Goal: Transaction & Acquisition: Purchase product/service

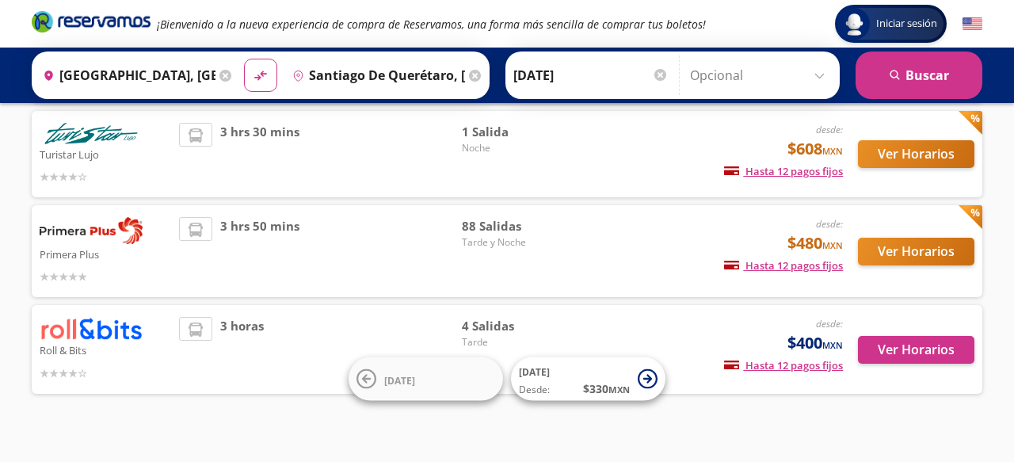
scroll to position [220, 0]
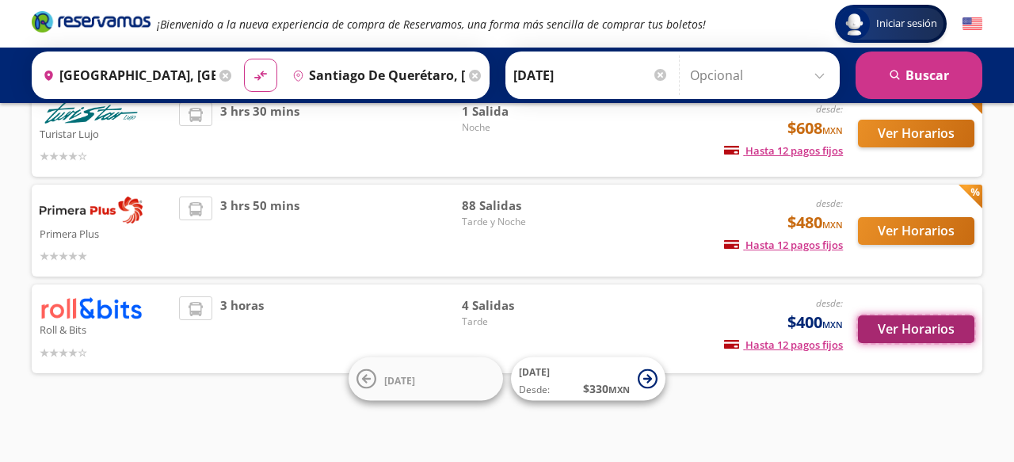
click at [919, 331] on button "Ver Horarios" at bounding box center [916, 329] width 116 height 28
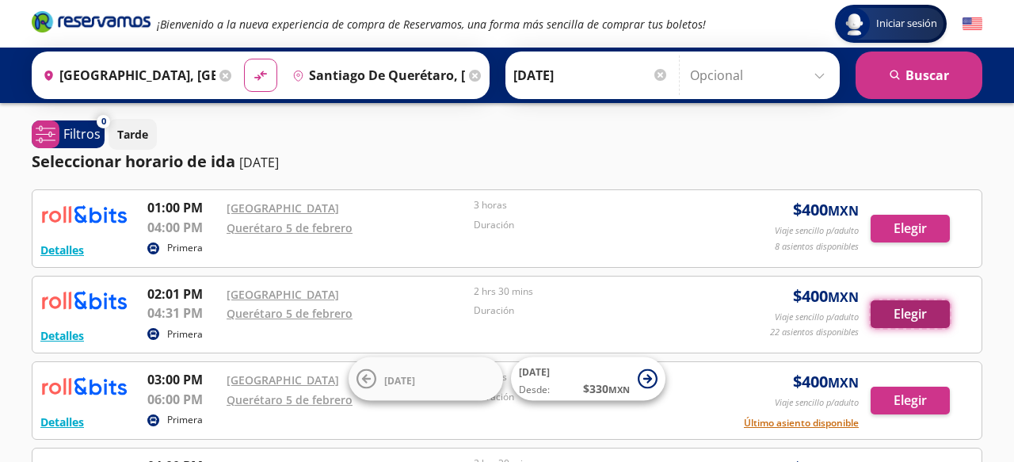
click at [907, 311] on button "Elegir" at bounding box center [909, 314] width 79 height 28
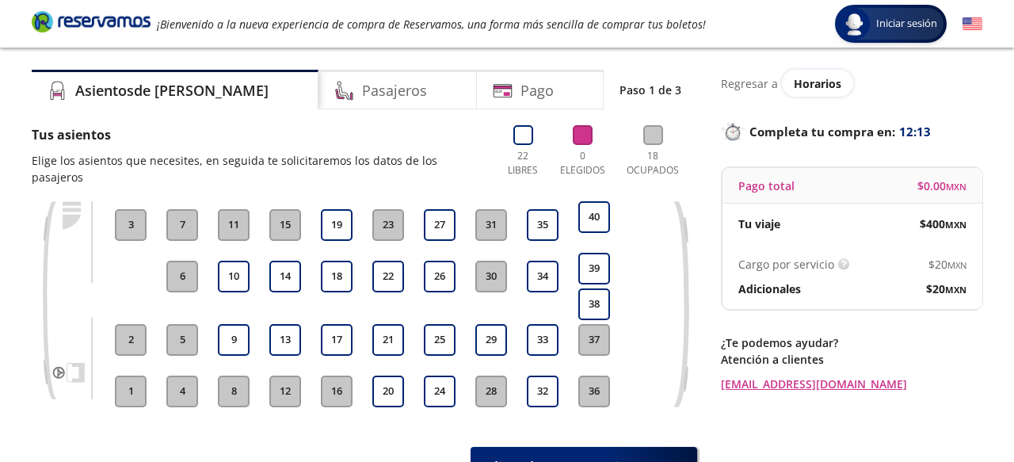
scroll to position [40, 0]
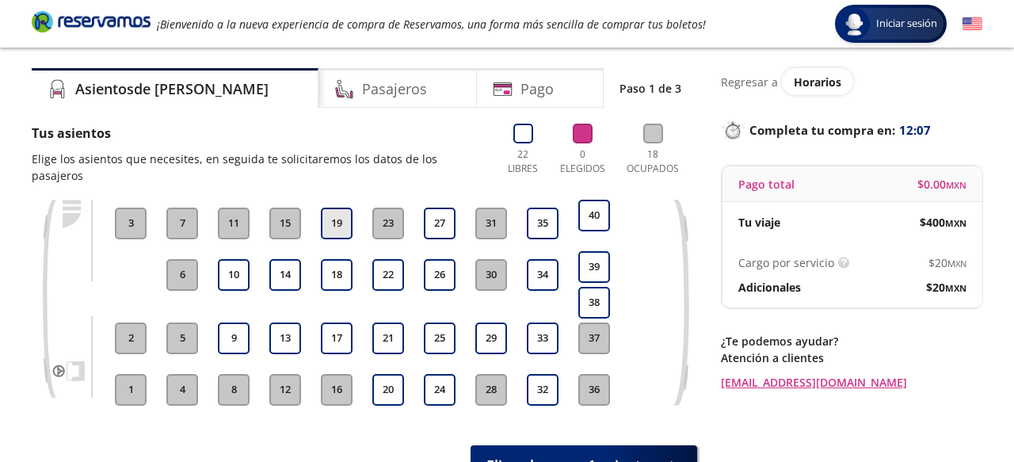
click at [339, 207] on button "19" at bounding box center [337, 223] width 32 height 32
click at [333, 259] on button "18" at bounding box center [337, 275] width 32 height 32
click at [333, 207] on button "19" at bounding box center [337, 223] width 32 height 32
click at [332, 259] on button "18" at bounding box center [337, 275] width 32 height 32
click at [334, 208] on button "19" at bounding box center [337, 223] width 32 height 32
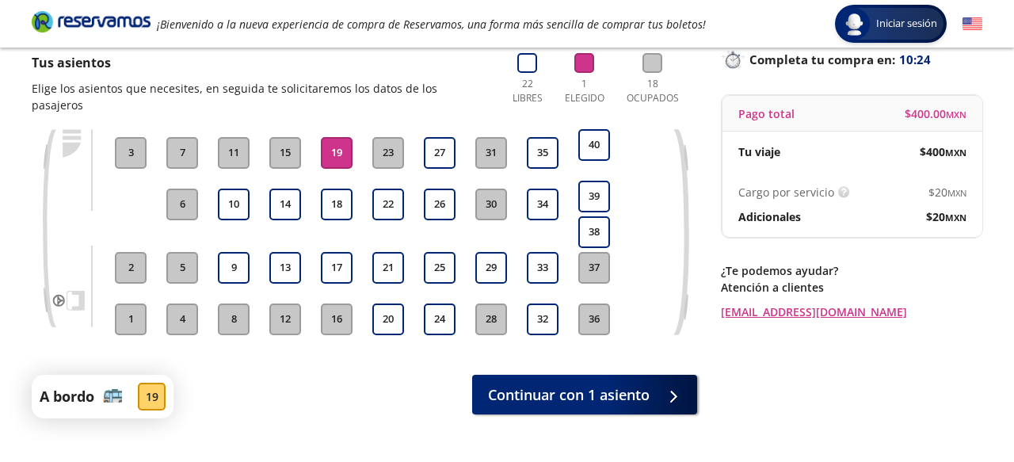
scroll to position [128, 0]
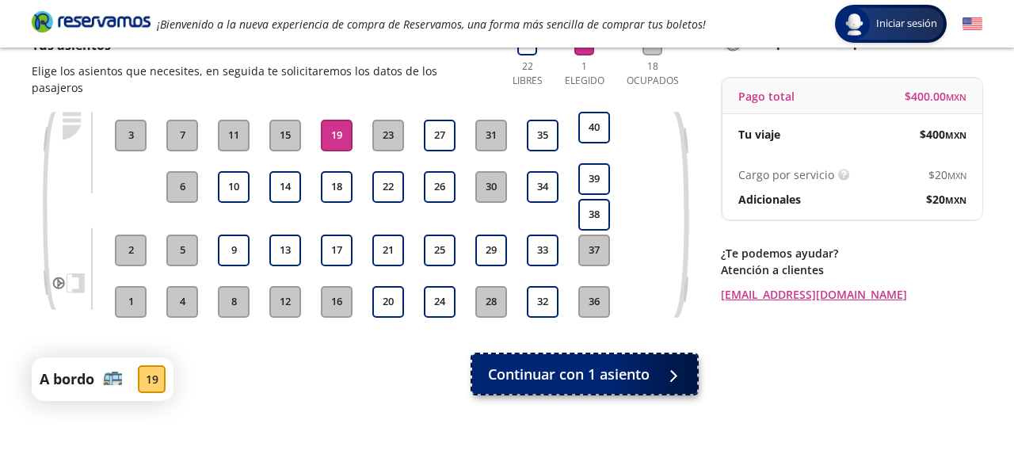
click at [600, 364] on span "Continuar con 1 asiento" at bounding box center [569, 374] width 162 height 21
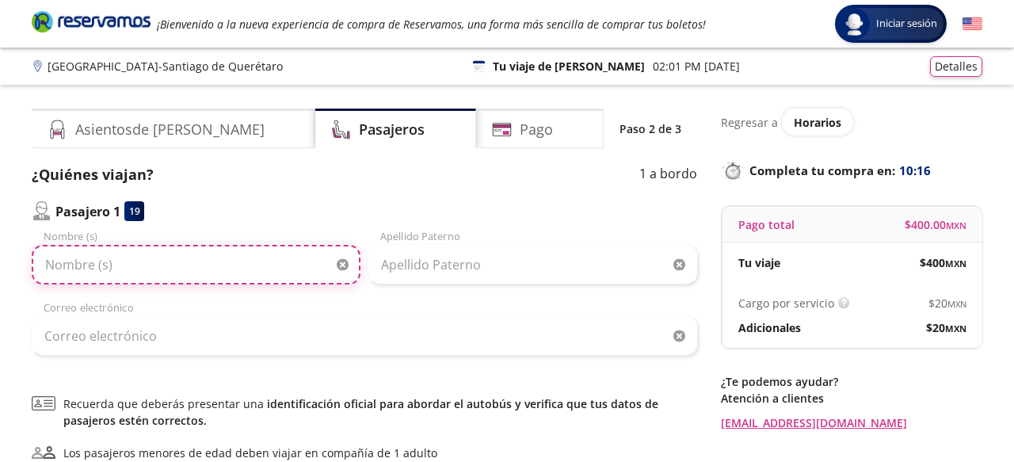
click at [94, 258] on input "Nombre (s)" at bounding box center [196, 265] width 329 height 40
type input "[PERSON_NAME]"
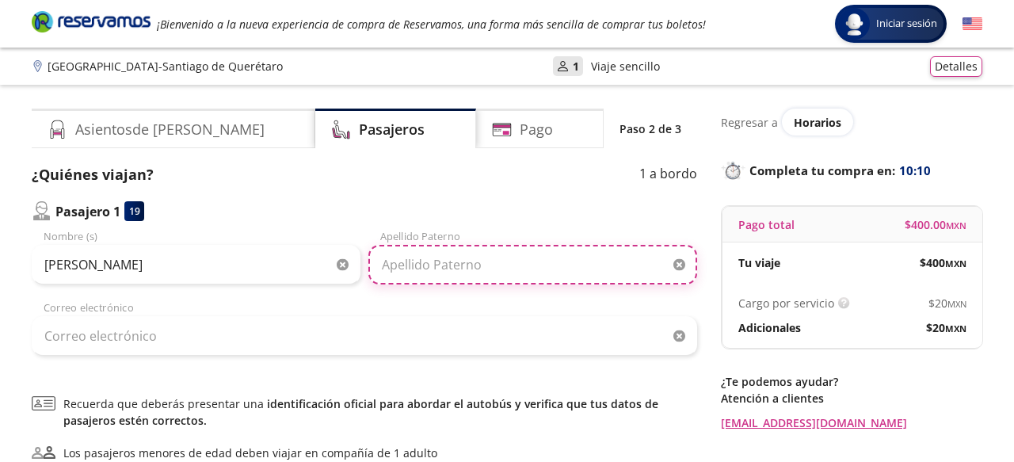
click at [403, 272] on input "Apellido Paterno" at bounding box center [532, 265] width 329 height 40
type input "[PERSON_NAME]"
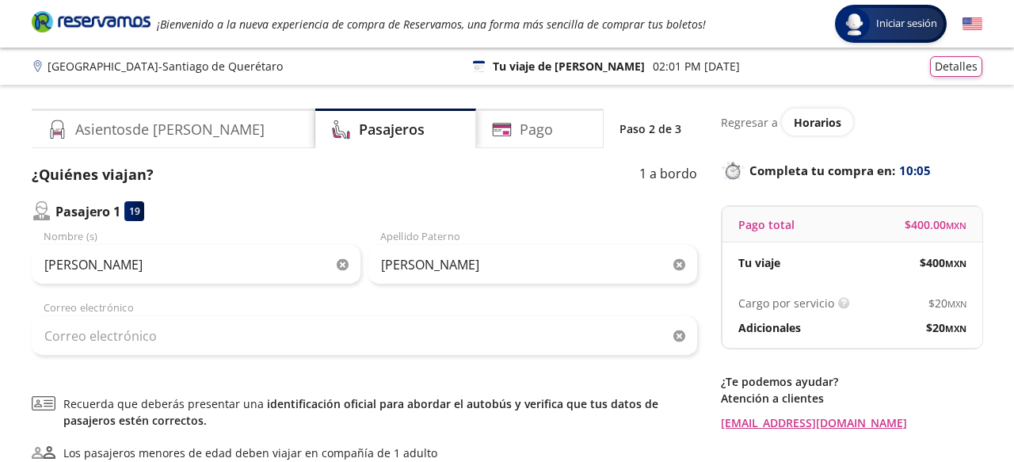
click at [365, 176] on div "¿Quiénes viajan? 1 a bordo" at bounding box center [364, 174] width 665 height 21
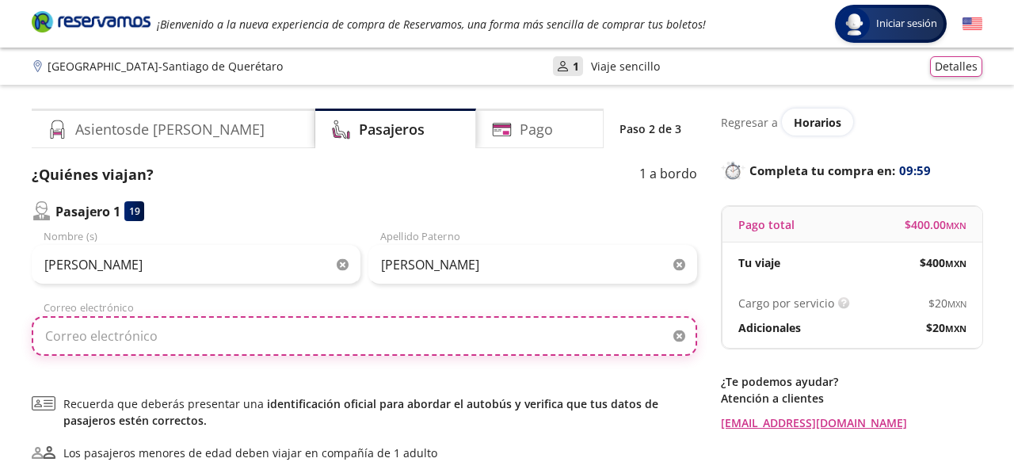
click at [84, 332] on input "Correo electrónico" at bounding box center [364, 336] width 665 height 40
type input "[EMAIL_ADDRESS][DOMAIN_NAME]"
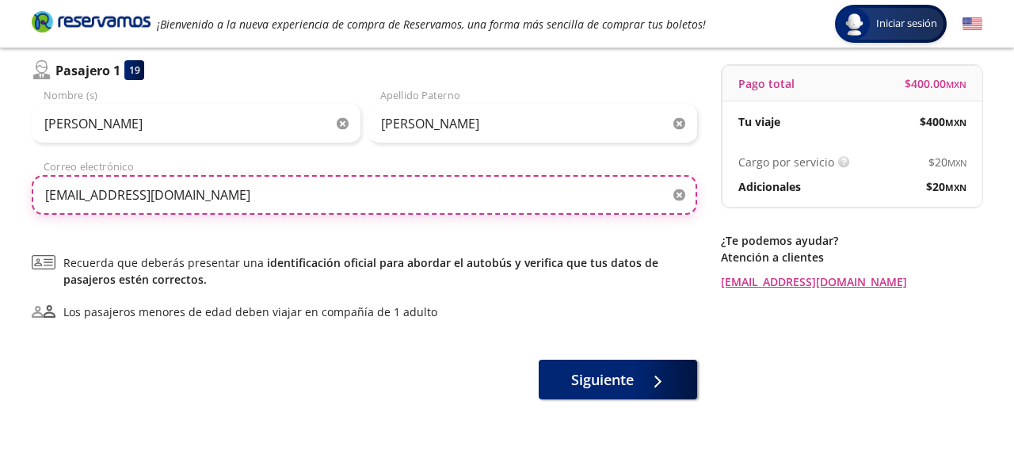
scroll to position [143, 0]
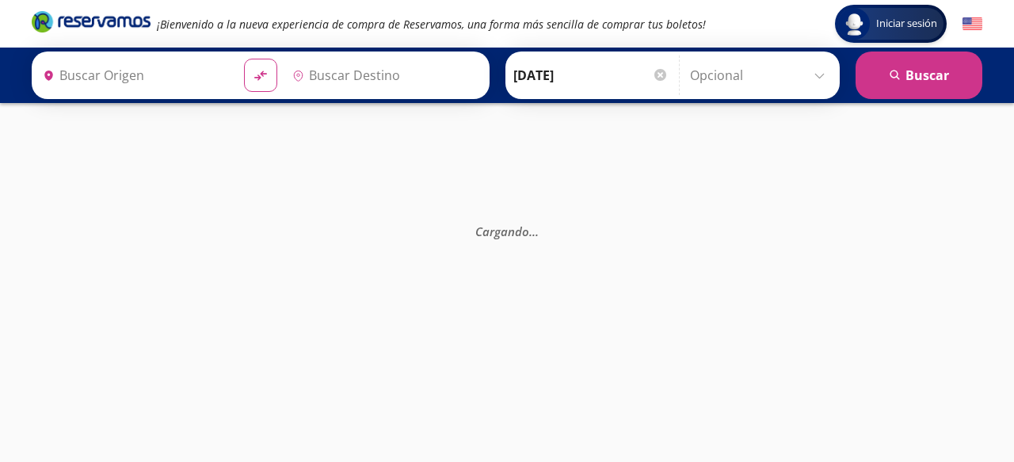
type input "[GEOGRAPHIC_DATA], [GEOGRAPHIC_DATA]"
type input "Querétaro [DATE], [GEOGRAPHIC_DATA]"
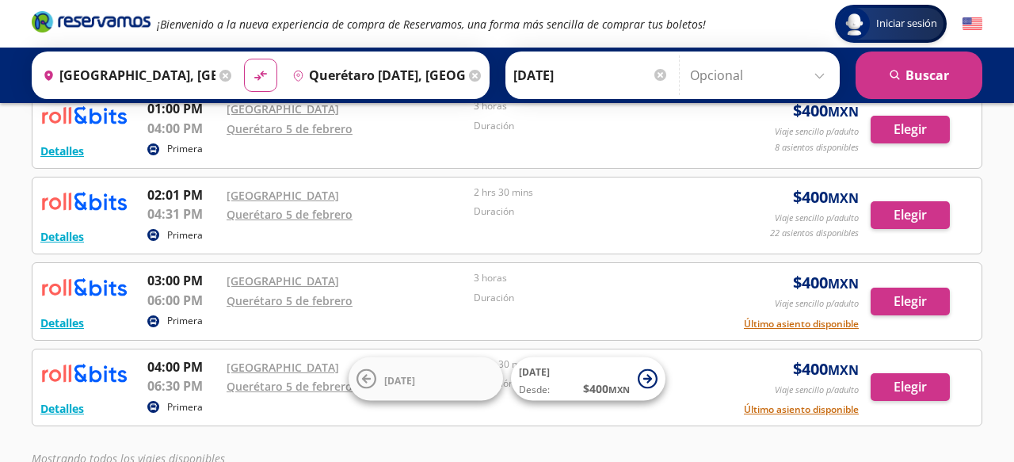
scroll to position [101, 0]
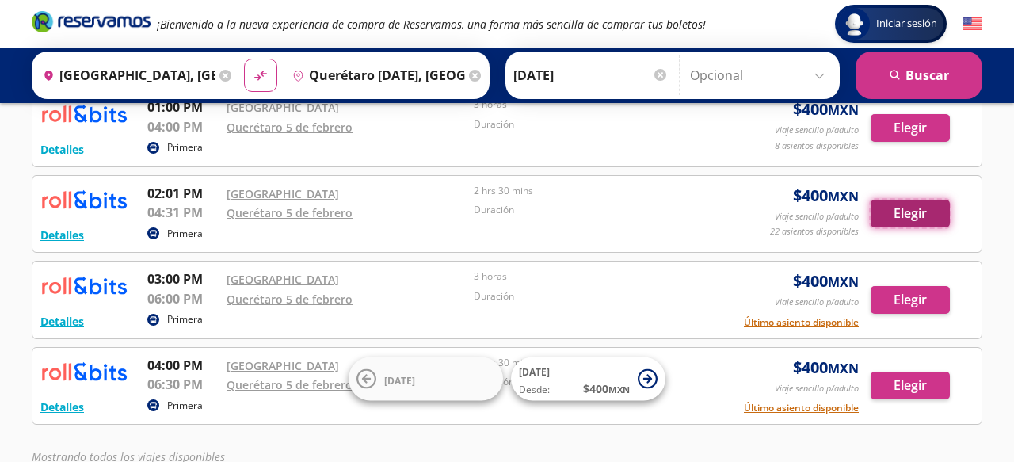
click at [908, 219] on button "Elegir" at bounding box center [909, 214] width 79 height 28
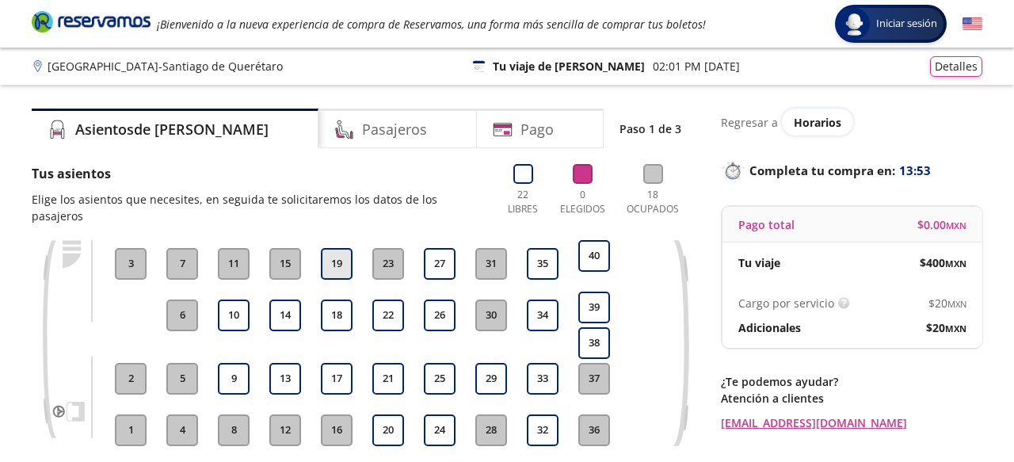
click at [333, 250] on button "19" at bounding box center [337, 264] width 32 height 32
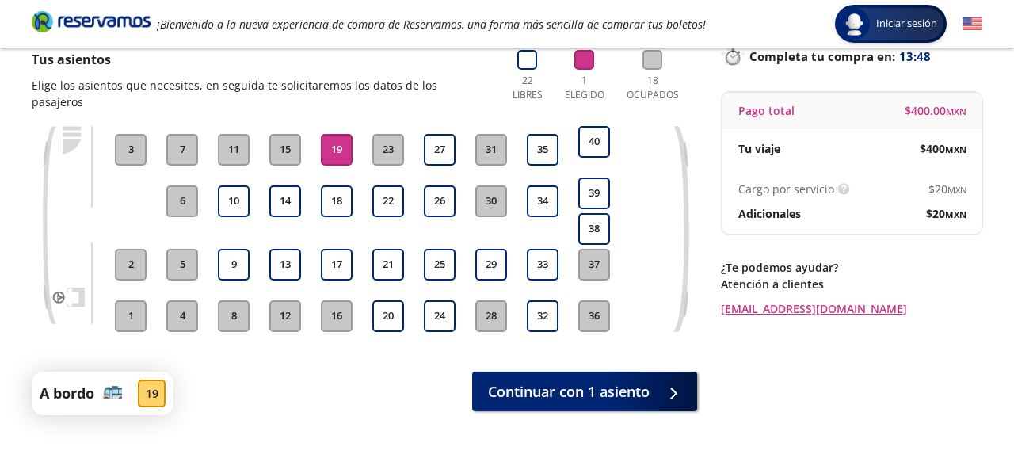
scroll to position [97, 0]
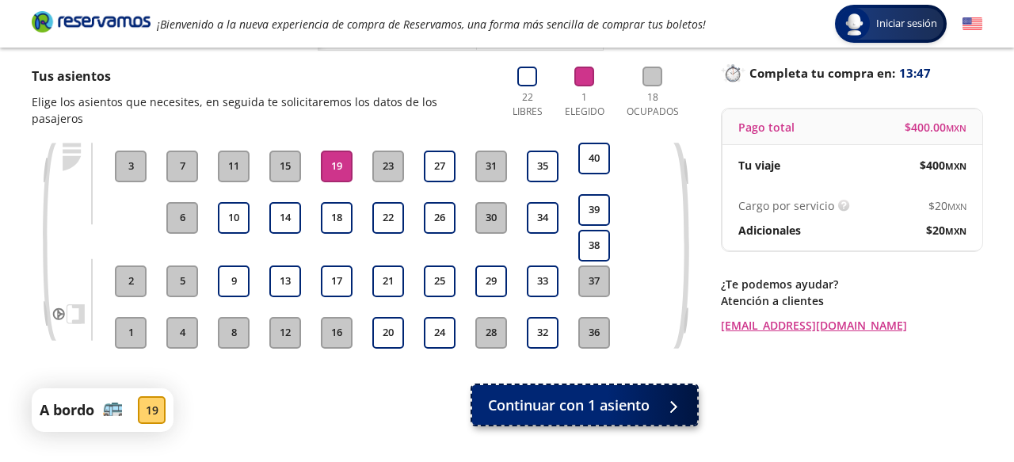
click at [598, 385] on button "Continuar con 1 asiento" at bounding box center [584, 405] width 225 height 40
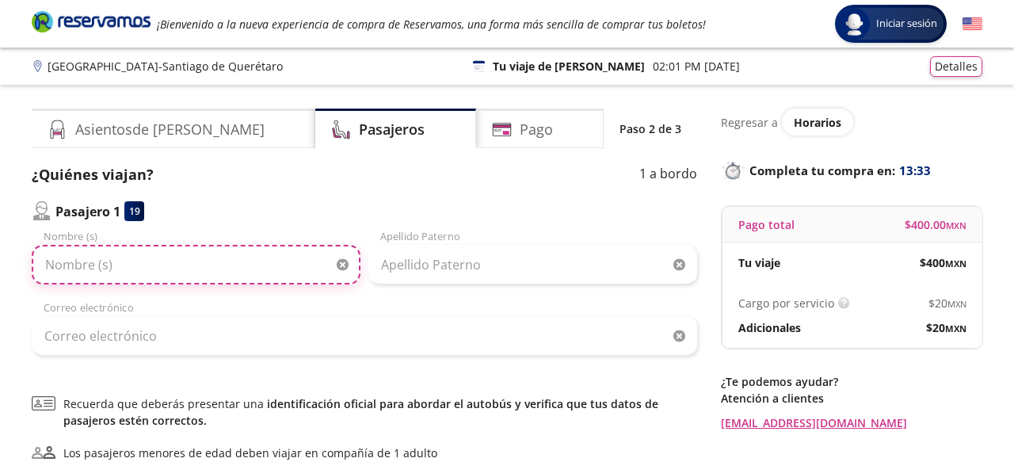
click at [93, 269] on input "Nombre (s)" at bounding box center [196, 265] width 329 height 40
type input "[PERSON_NAME]"
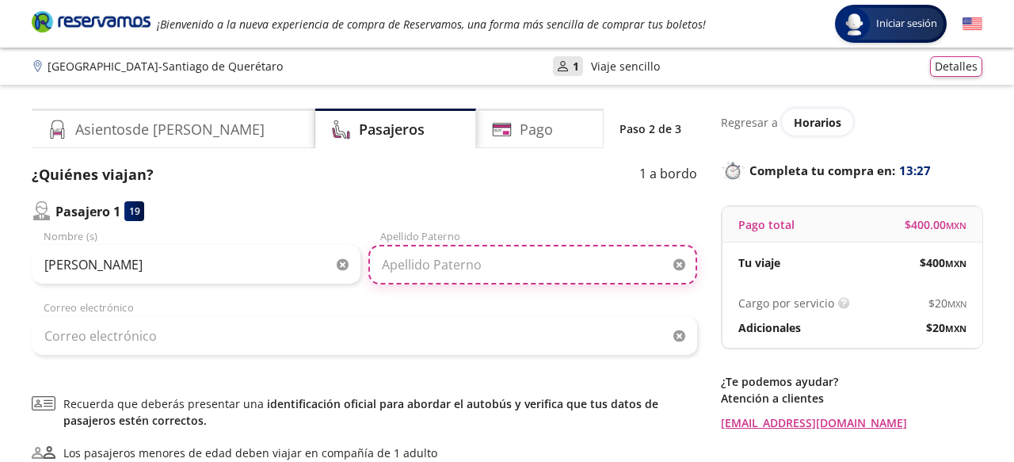
click at [451, 257] on input "Apellido Paterno" at bounding box center [532, 265] width 329 height 40
type input "[PERSON_NAME]"
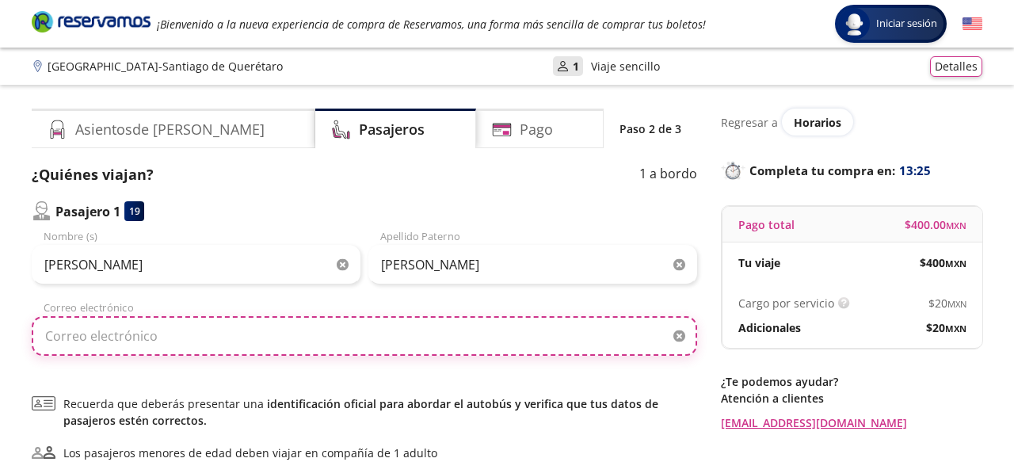
click at [233, 337] on input "Correo electrónico" at bounding box center [364, 336] width 665 height 40
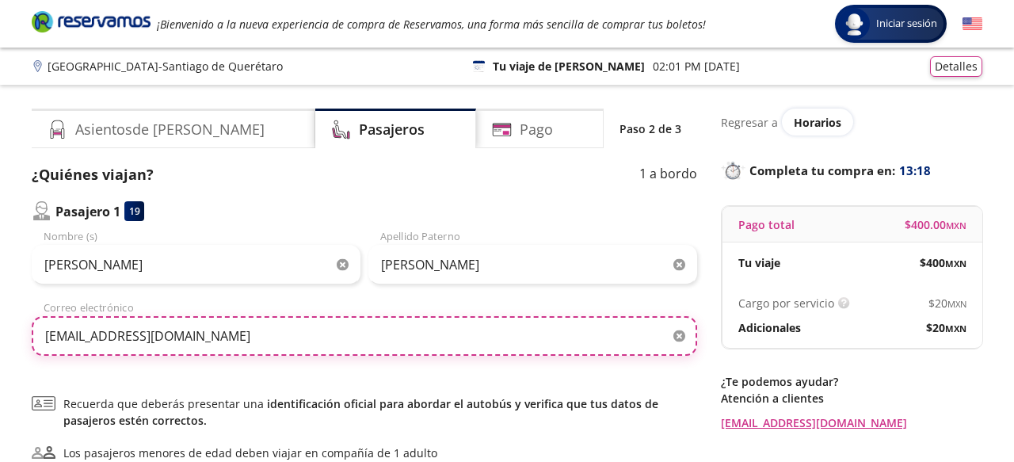
type input "[EMAIL_ADDRESS][DOMAIN_NAME]"
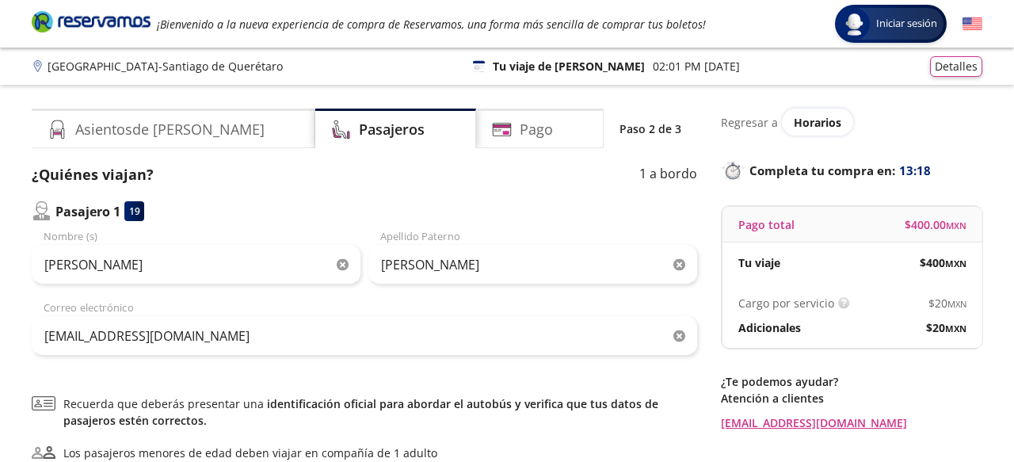
click at [576, 300] on div "[EMAIL_ADDRESS][DOMAIN_NAME] Correo electrónico" at bounding box center [364, 327] width 665 height 55
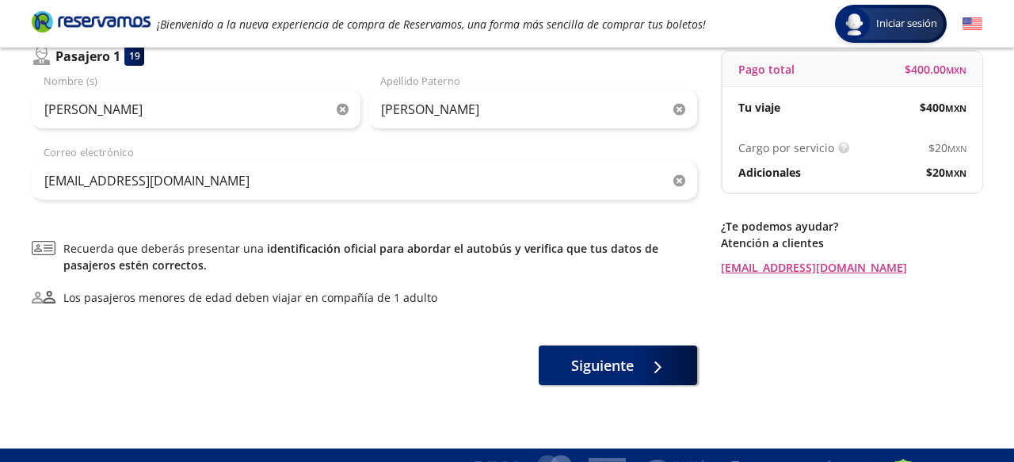
scroll to position [158, 0]
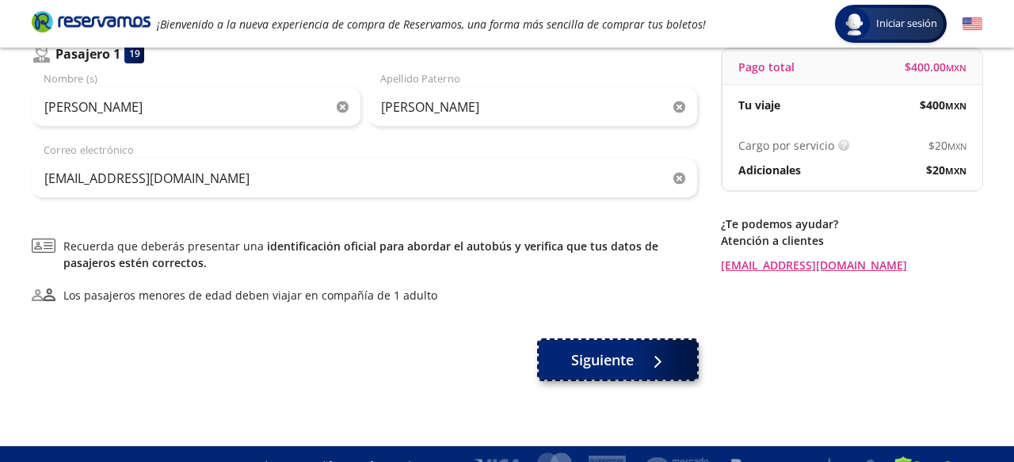
click at [606, 364] on span "Siguiente" at bounding box center [602, 359] width 63 height 21
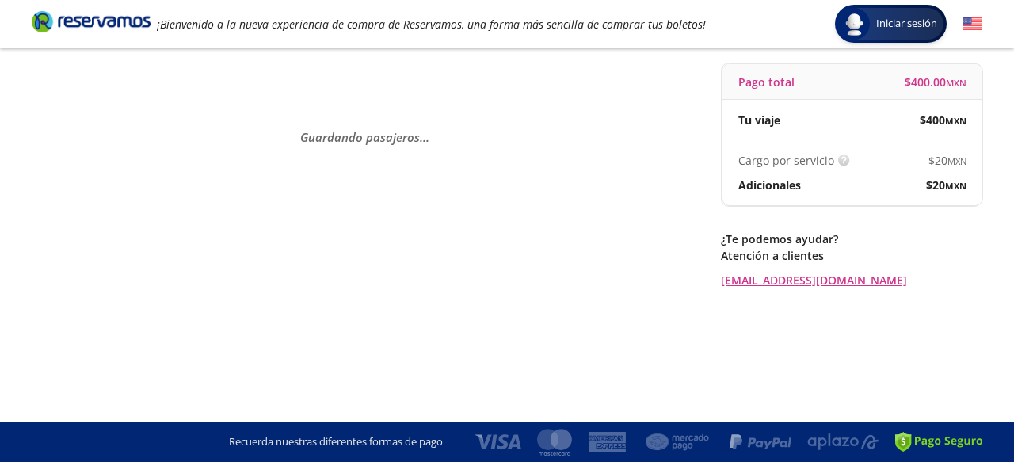
scroll to position [0, 0]
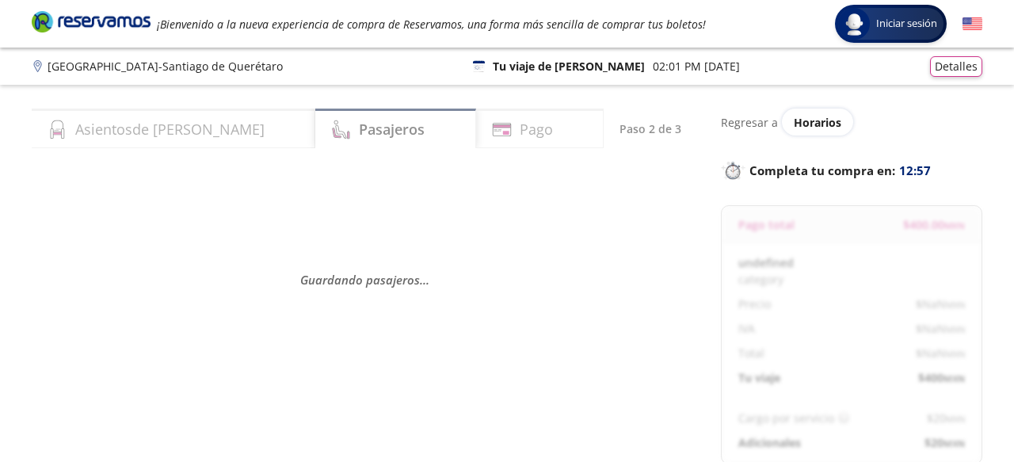
select select "MX"
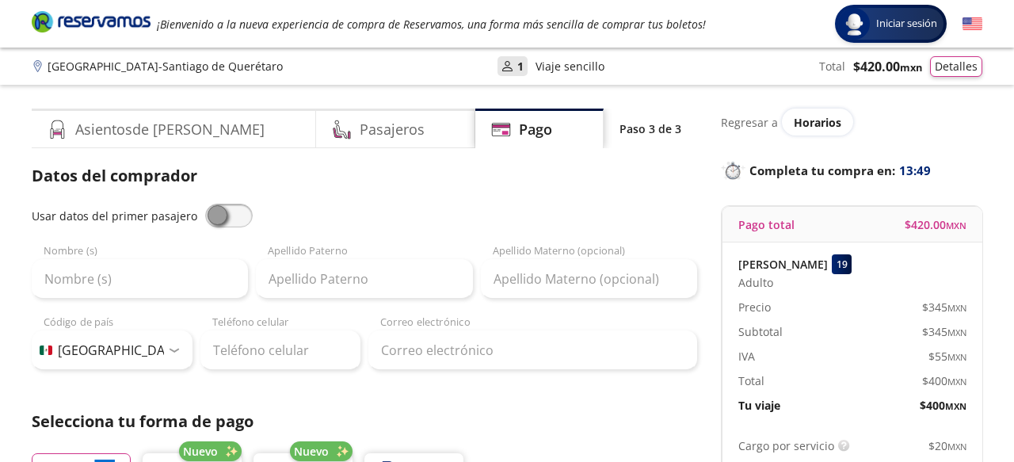
click at [231, 212] on span at bounding box center [229, 216] width 48 height 24
click at [205, 204] on input "checkbox" at bounding box center [205, 204] width 0 height 0
type input "[PERSON_NAME]"
type input "[EMAIL_ADDRESS][DOMAIN_NAME]"
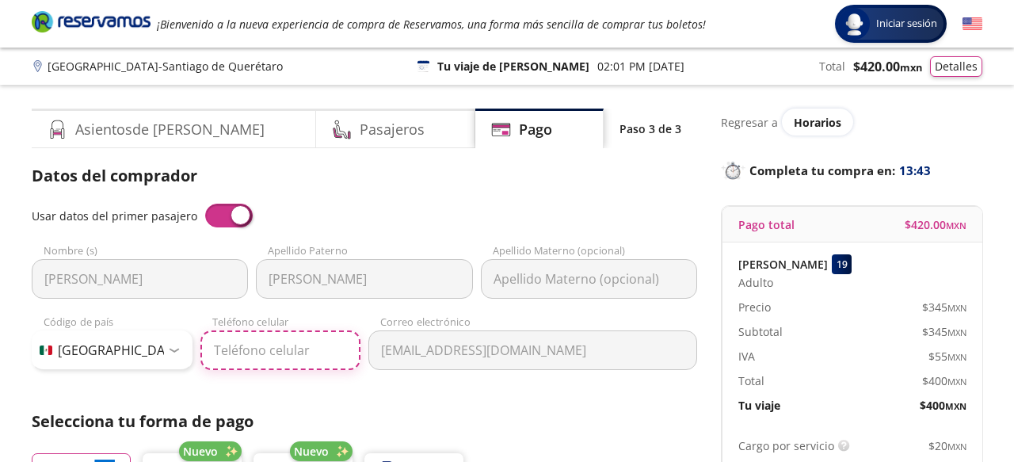
click at [275, 351] on input "Teléfono celular" at bounding box center [280, 350] width 161 height 40
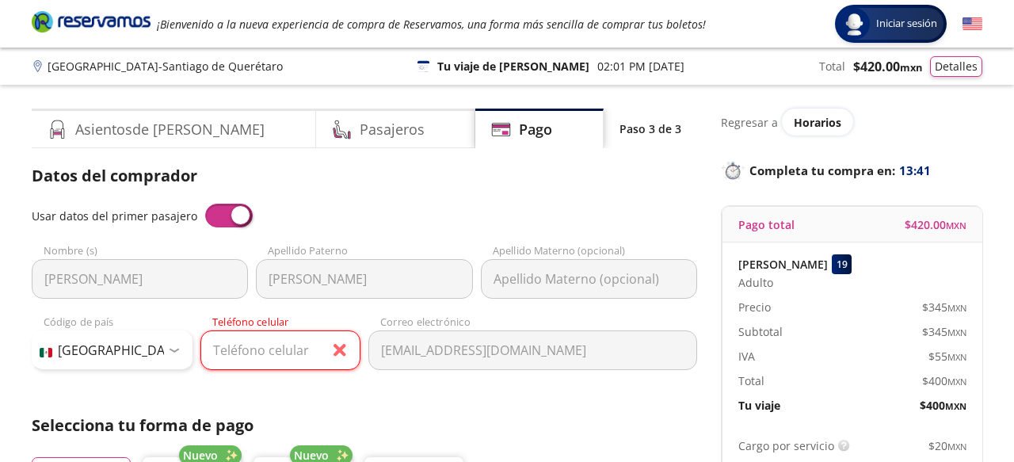
click at [223, 213] on span at bounding box center [229, 216] width 48 height 24
click at [205, 204] on input "checkbox" at bounding box center [205, 204] width 0 height 0
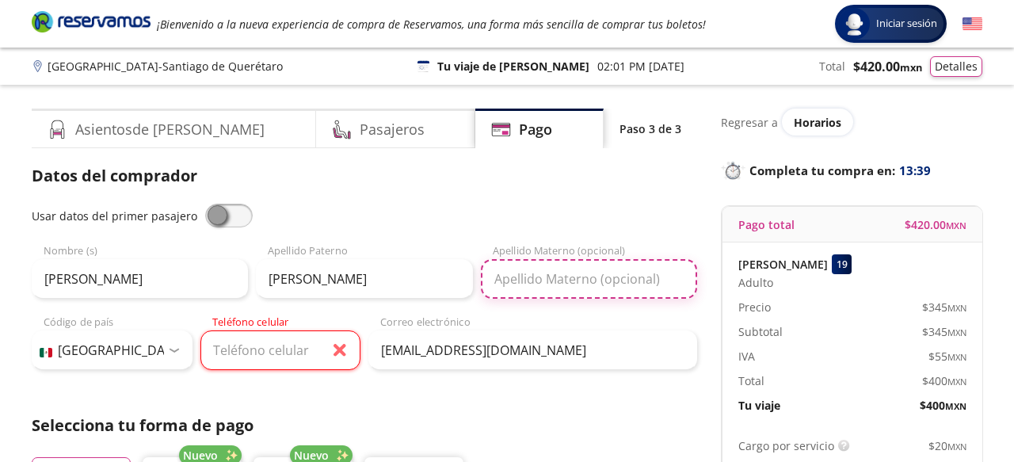
click at [531, 284] on input "Apellido Materno (opcional)" at bounding box center [589, 279] width 216 height 40
type input "[PERSON_NAME]"
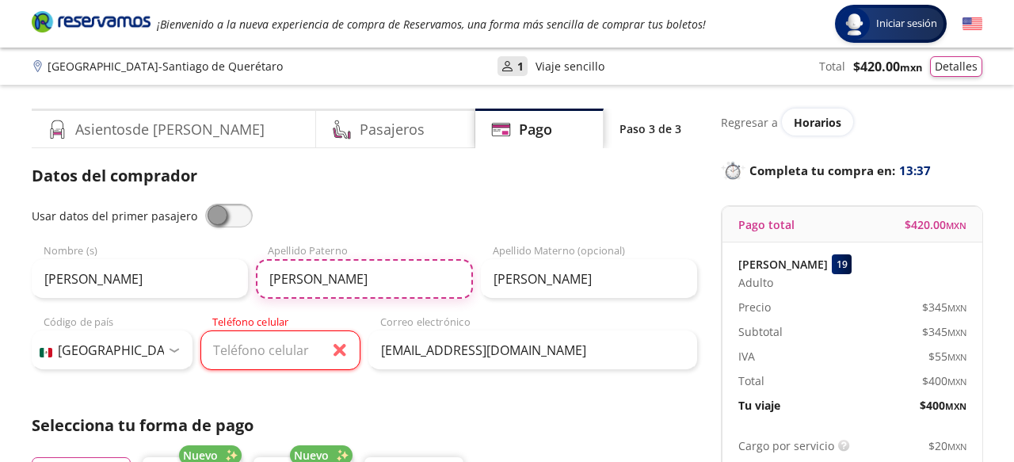
click at [279, 280] on input "[PERSON_NAME]" at bounding box center [364, 279] width 216 height 40
type input "[PERSON_NAME]"
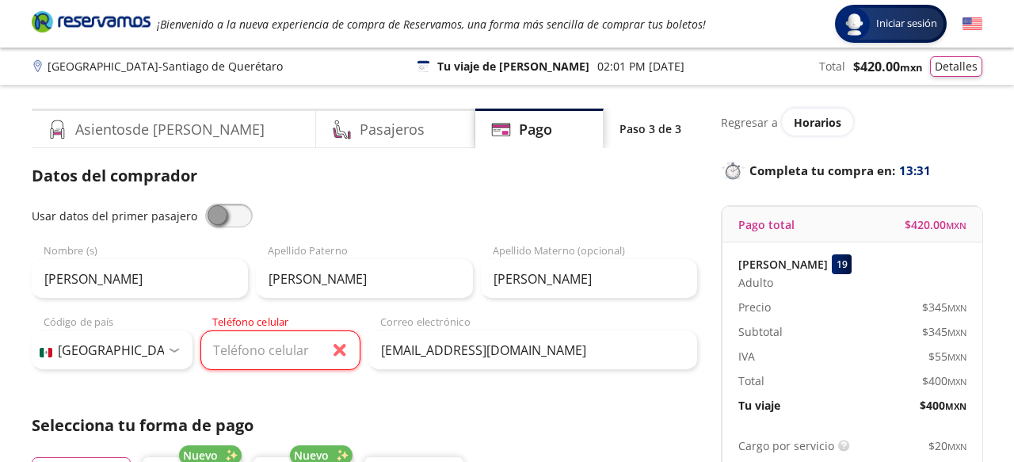
click at [422, 214] on div "Usar datos del primer pasajero" at bounding box center [364, 216] width 665 height 24
click at [245, 358] on input "Teléfono celular" at bounding box center [280, 350] width 161 height 40
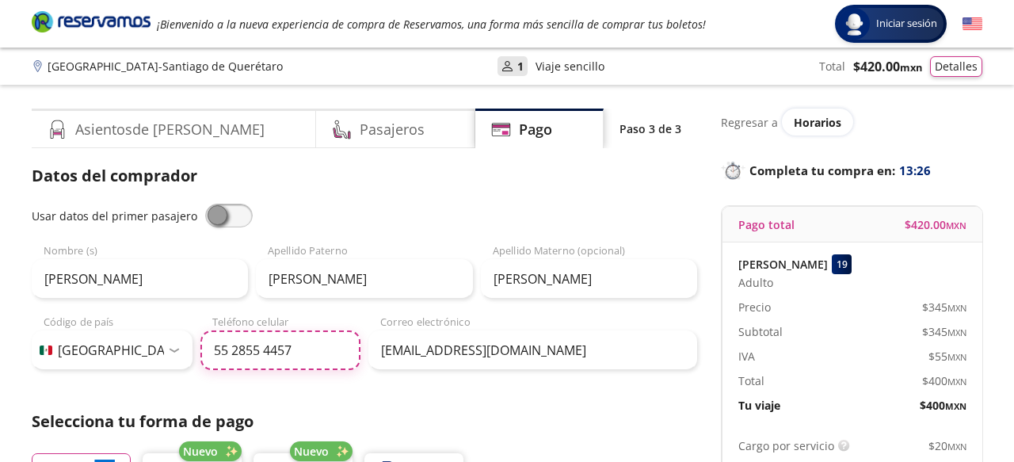
type input "55 2855 4457"
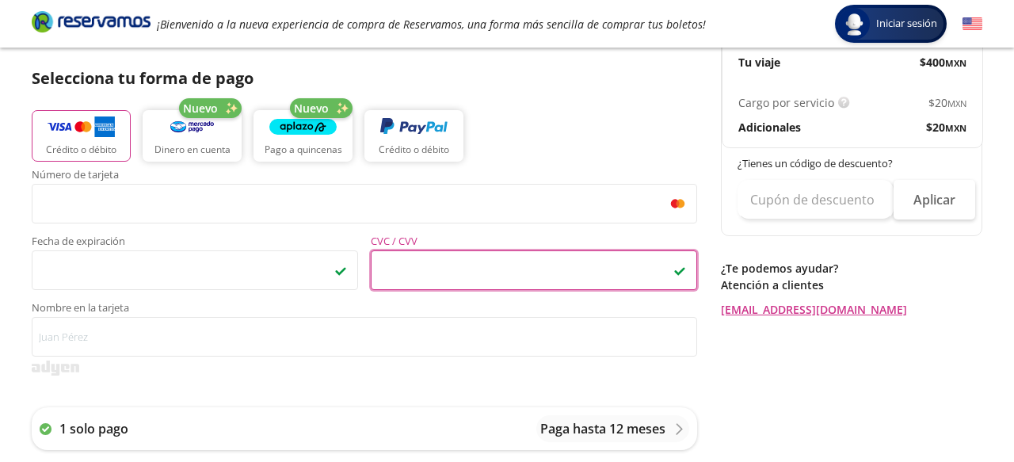
scroll to position [364, 0]
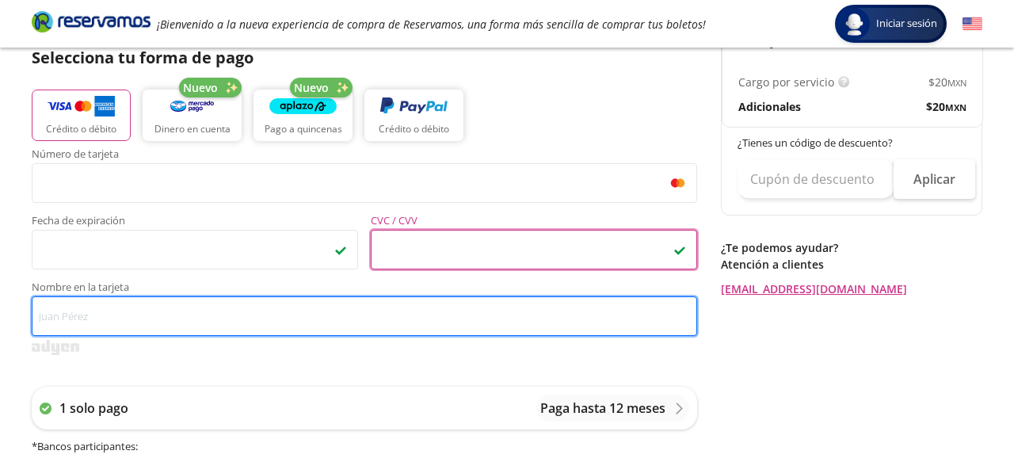
click at [92, 313] on input "Nombre en la tarjeta" at bounding box center [364, 316] width 665 height 40
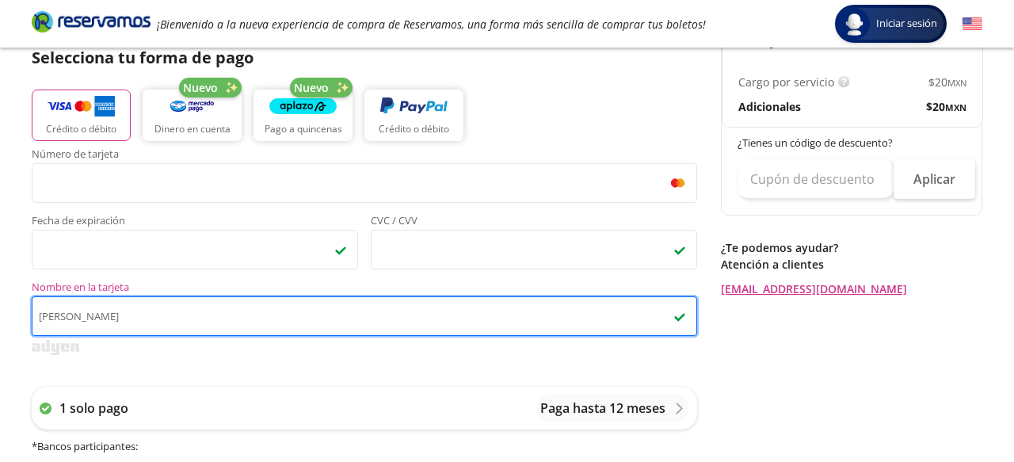
type input "[PERSON_NAME]"
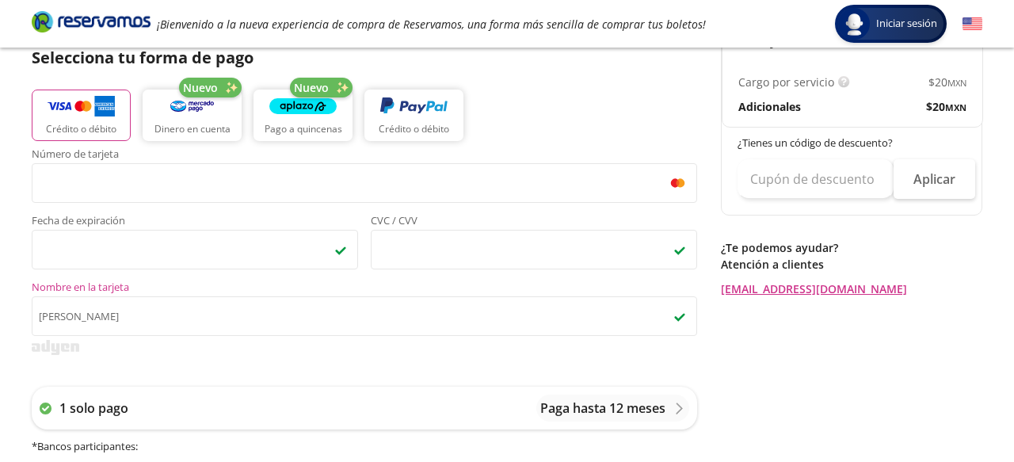
click at [479, 355] on div "Número de tarjeta <p>Your browser does not support iframes.</p> Fecha de expira…" at bounding box center [364, 333] width 665 height 368
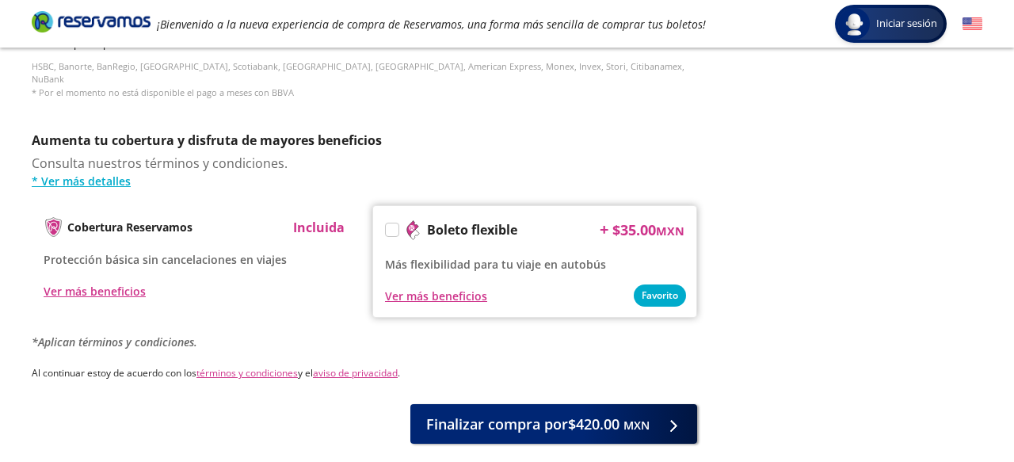
scroll to position [767, 0]
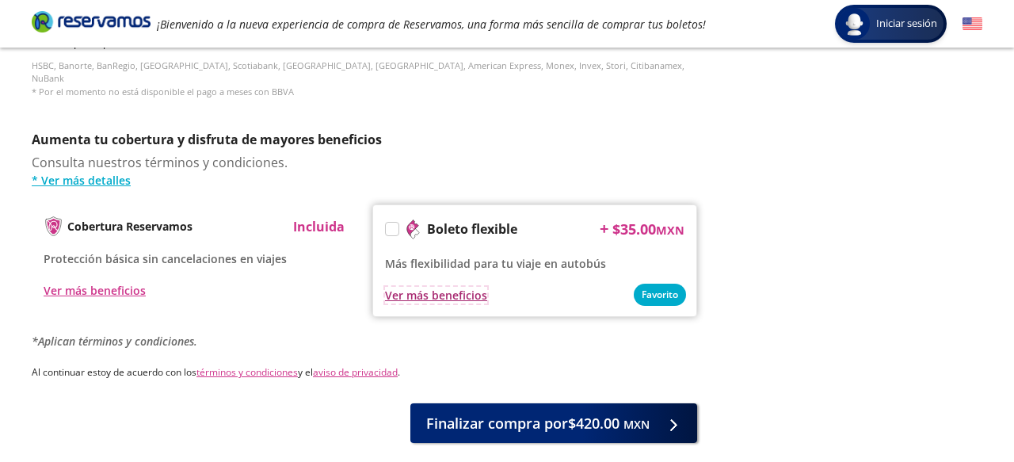
click at [435, 287] on div "Ver más beneficios" at bounding box center [436, 295] width 102 height 17
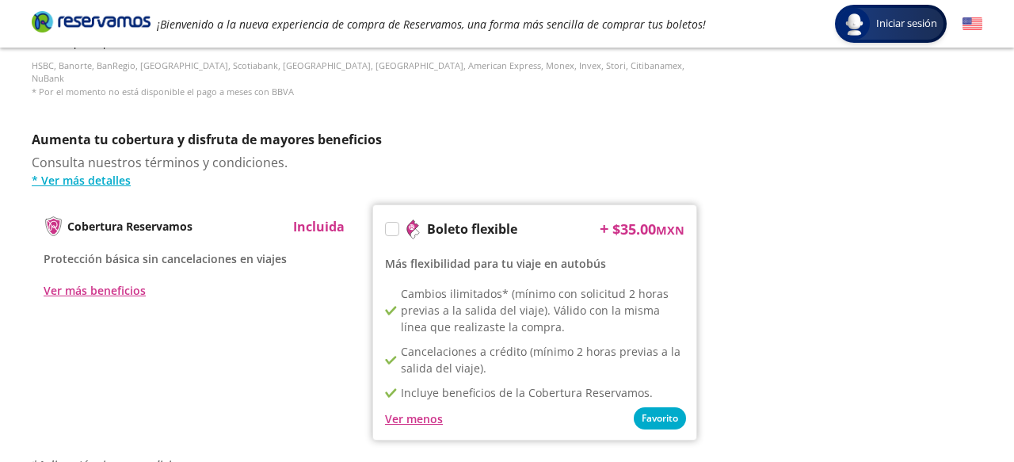
click at [389, 223] on label at bounding box center [392, 229] width 13 height 13
click at [389, 226] on input "Boleto flexible" at bounding box center [391, 231] width 10 height 10
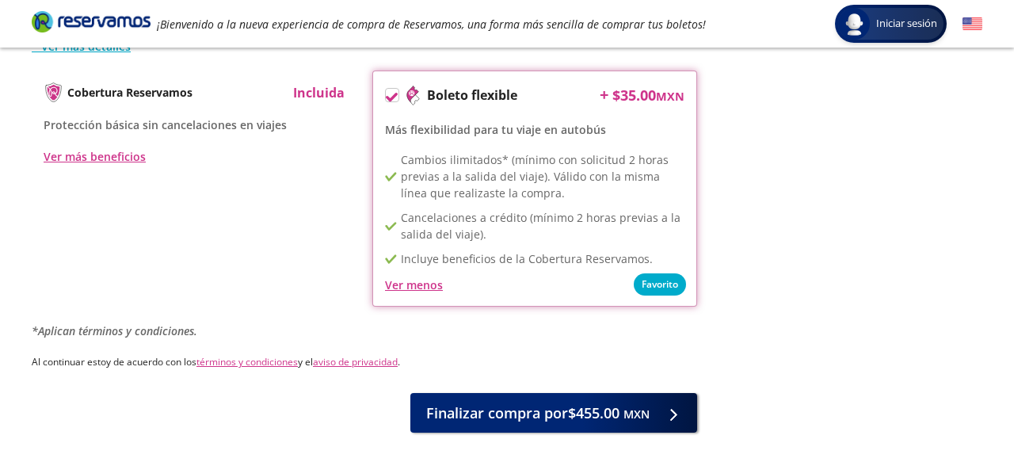
scroll to position [961, 0]
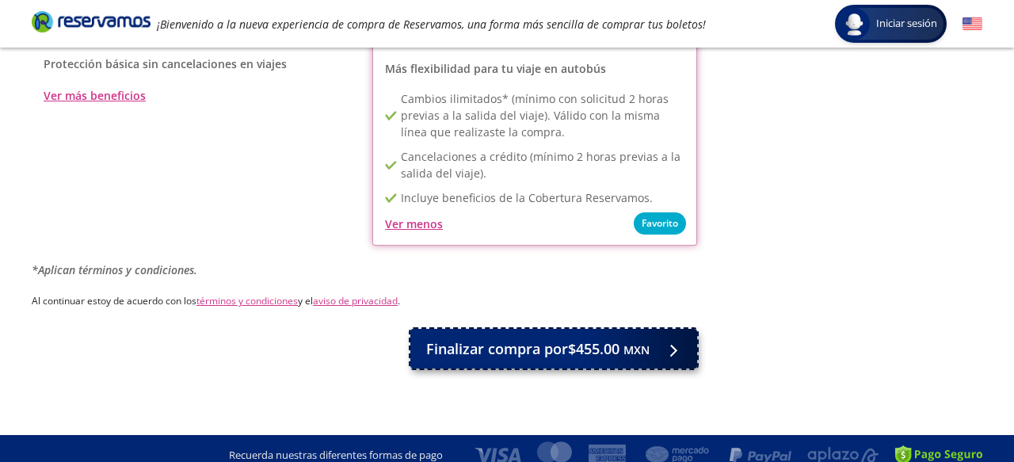
click at [528, 338] on span "Finalizar compra por $455.00 MXN" at bounding box center [537, 348] width 223 height 21
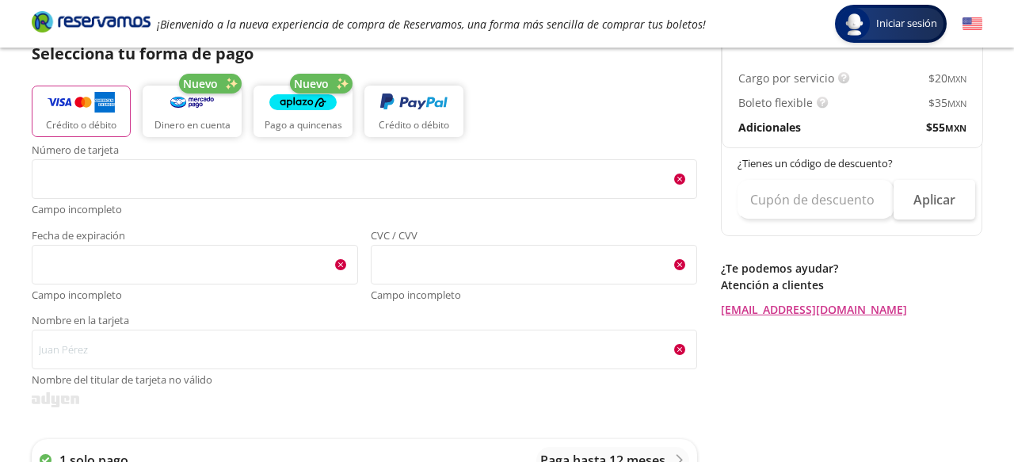
scroll to position [257, 0]
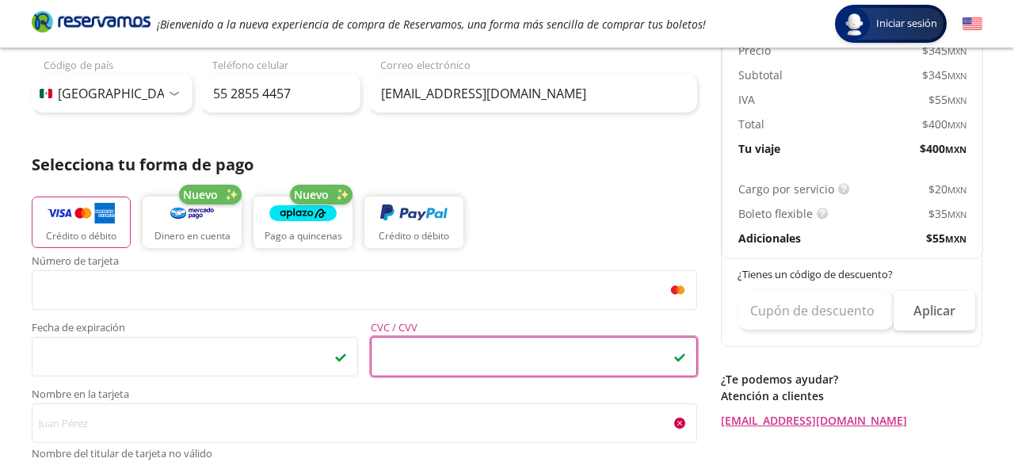
click at [542, 242] on div "Crédito o débito Nuevo Dinero en cuenta Nuevo Pago a quincenas Crédito o débito" at bounding box center [364, 220] width 665 height 71
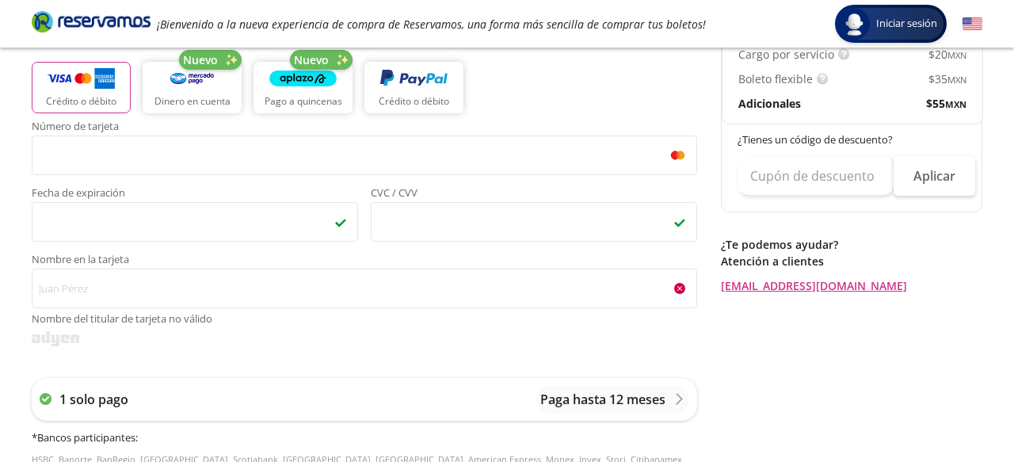
scroll to position [408, 0]
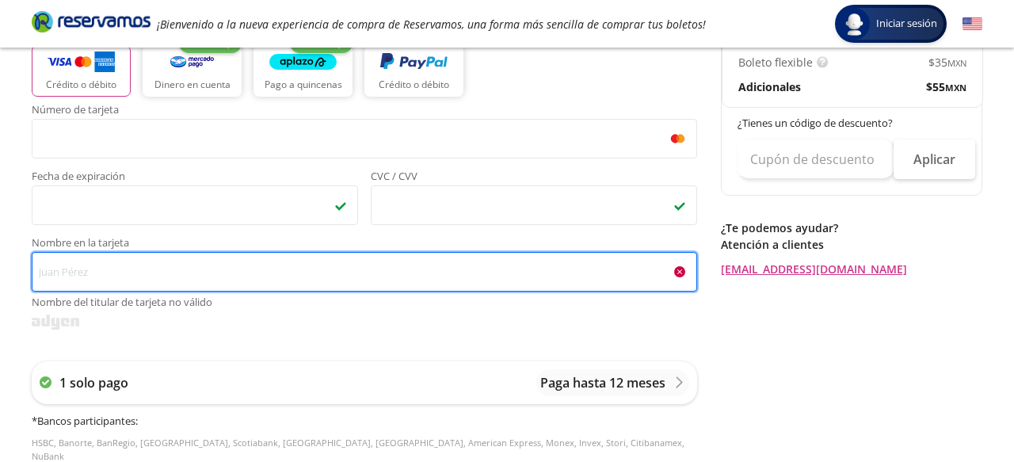
click at [119, 279] on input "Nombre en la tarjeta Nombre del titular de tarjeta no válido" at bounding box center [364, 272] width 665 height 40
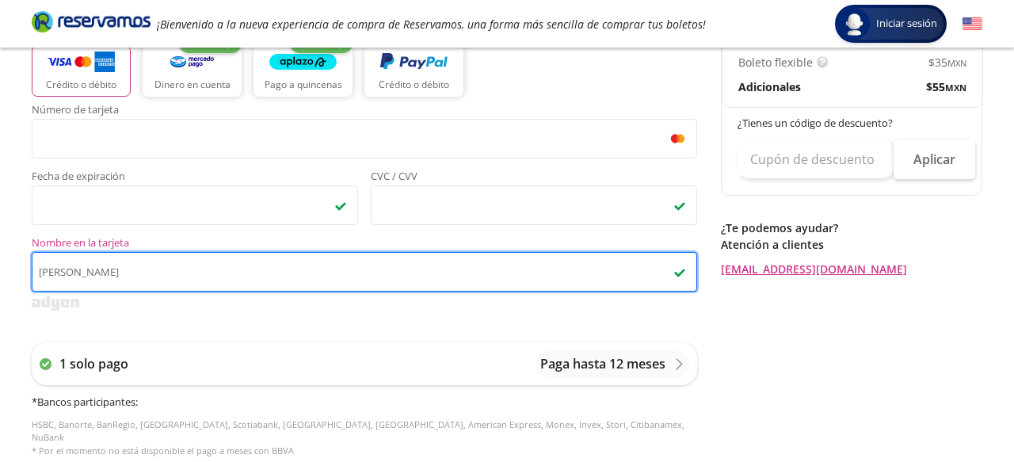
type input "[PERSON_NAME]"
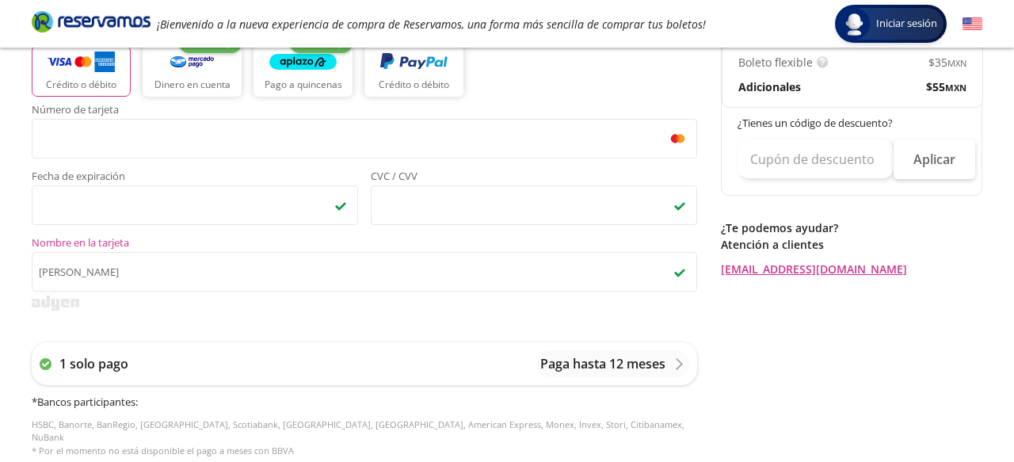
click at [436, 314] on div "Número de tarjeta <p>Your browser does not support iframes.</p> Fecha de expira…" at bounding box center [364, 289] width 665 height 368
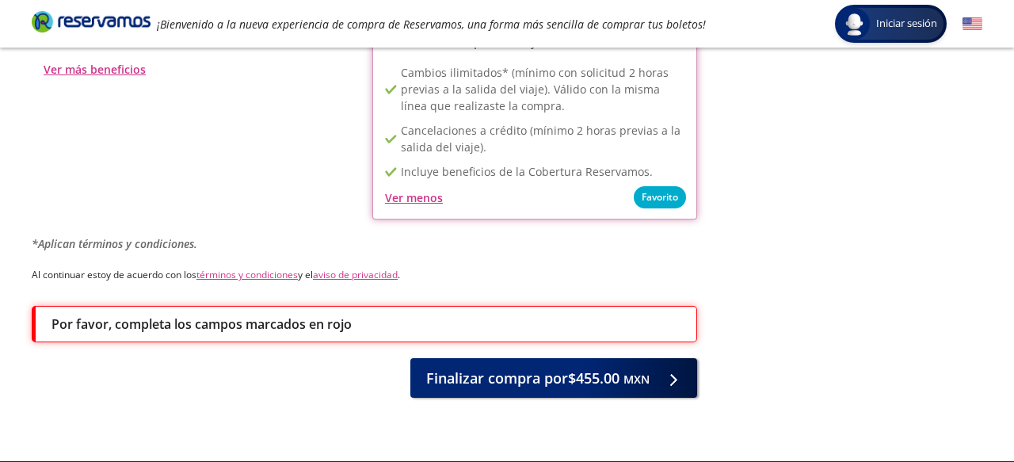
scroll to position [1014, 0]
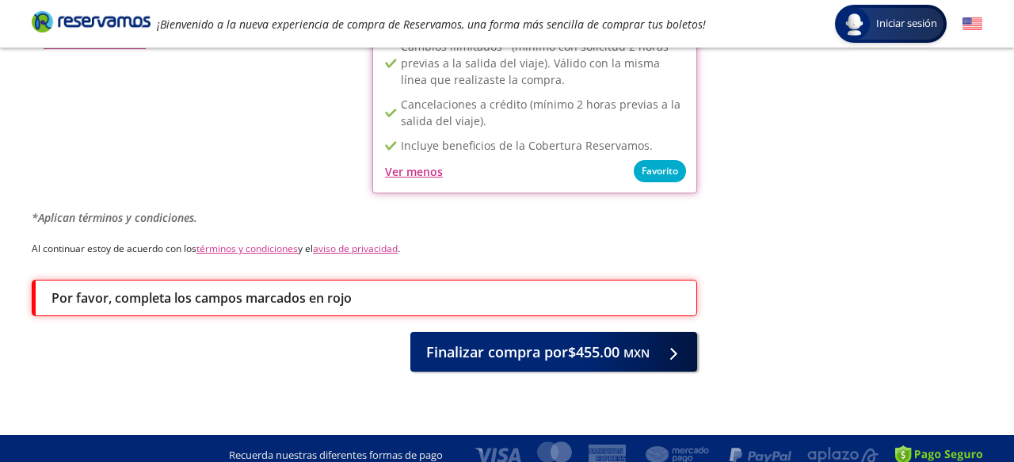
click at [267, 288] on p "Por favor, completa los campos marcados en rojo" at bounding box center [201, 297] width 300 height 19
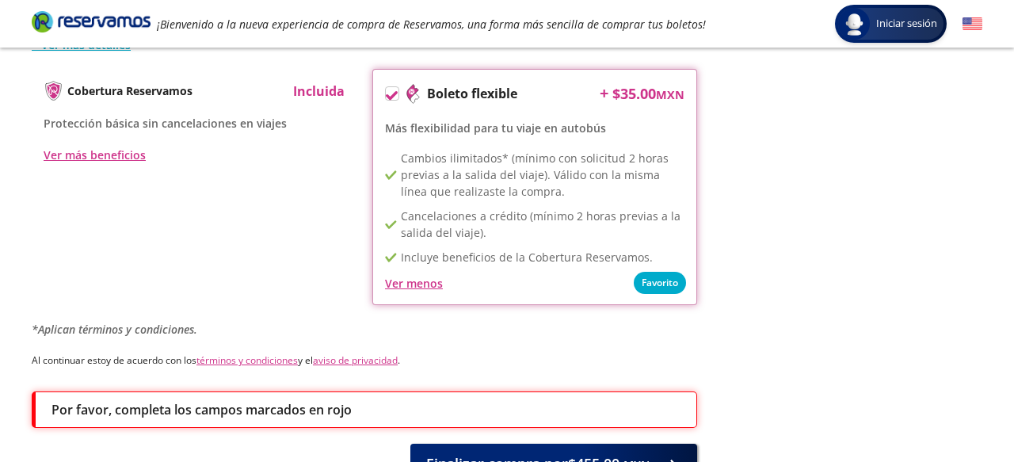
scroll to position [953, 0]
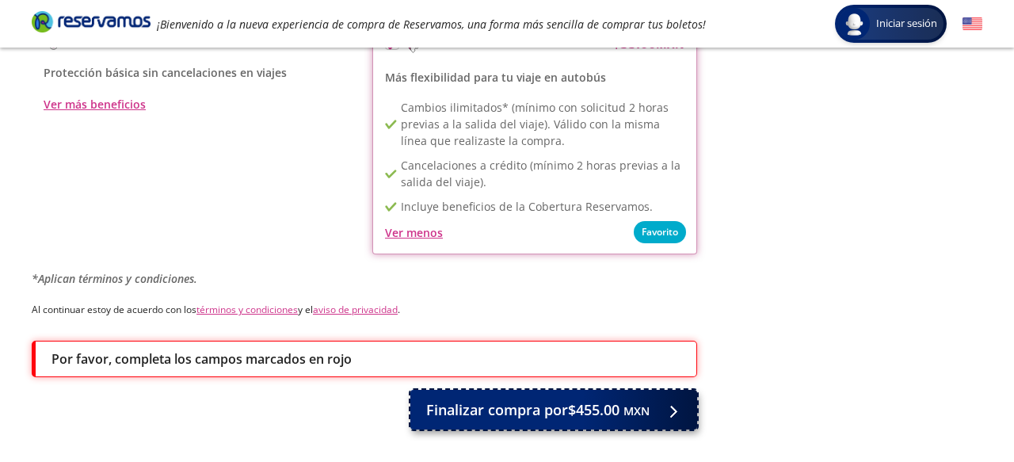
click at [478, 399] on span "Finalizar compra por $455.00 MXN" at bounding box center [537, 409] width 223 height 21
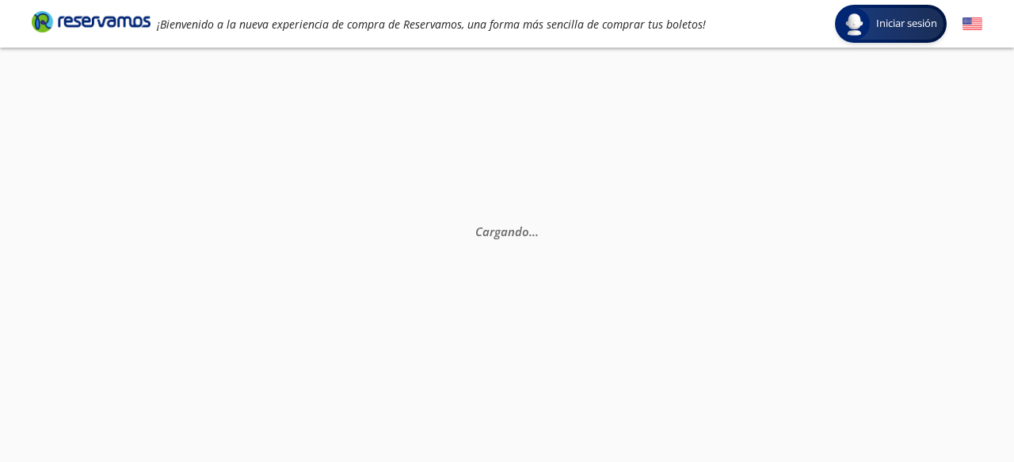
scroll to position [0, 0]
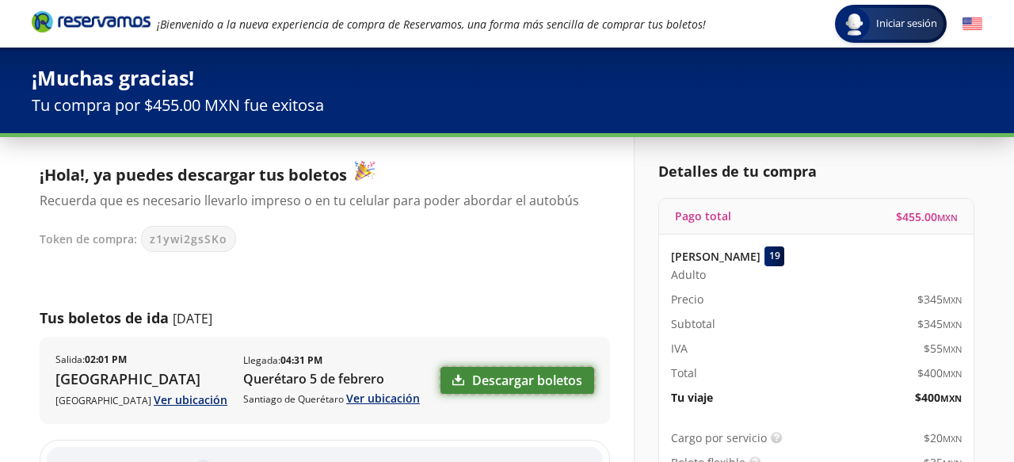
click at [510, 394] on link "Descargar boletos" at bounding box center [517, 380] width 154 height 27
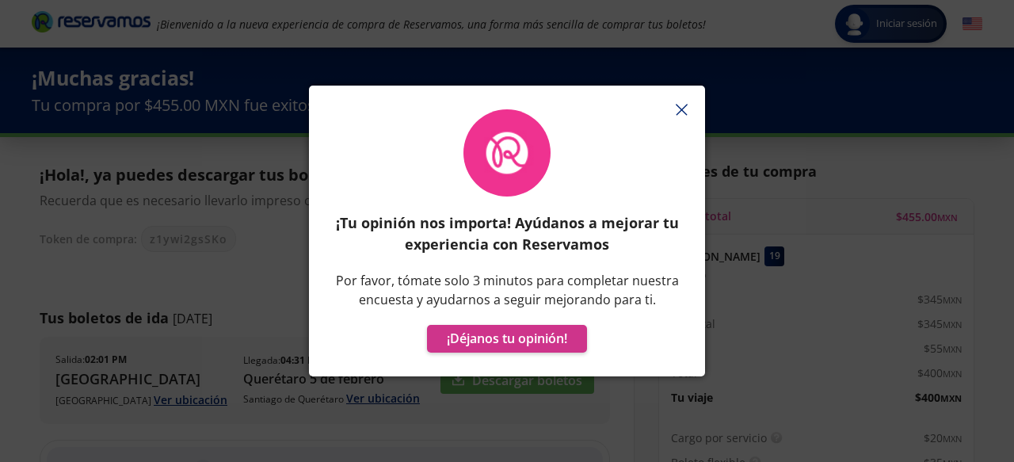
click at [682, 104] on icon "button" at bounding box center [682, 110] width 12 height 12
